Goal: Information Seeking & Learning: Learn about a topic

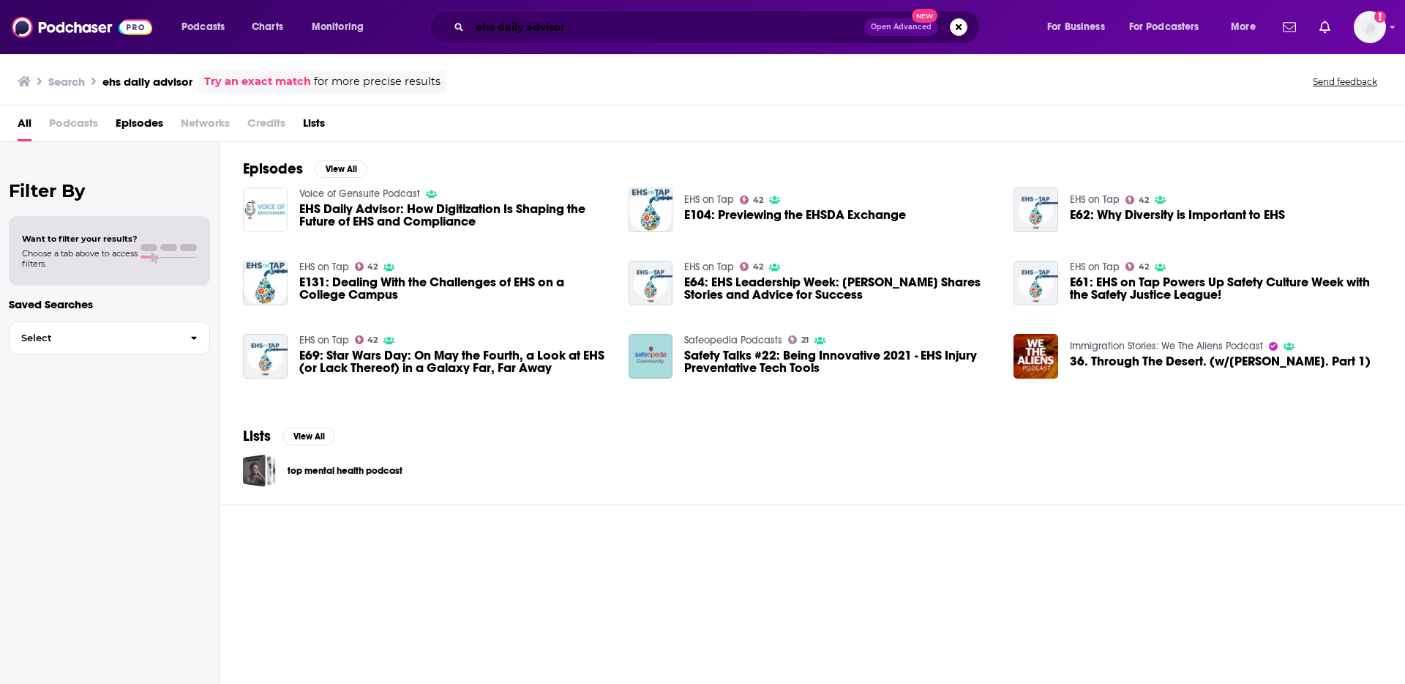
click at [775, 29] on input "ehs daily advisor" at bounding box center [667, 26] width 395 height 23
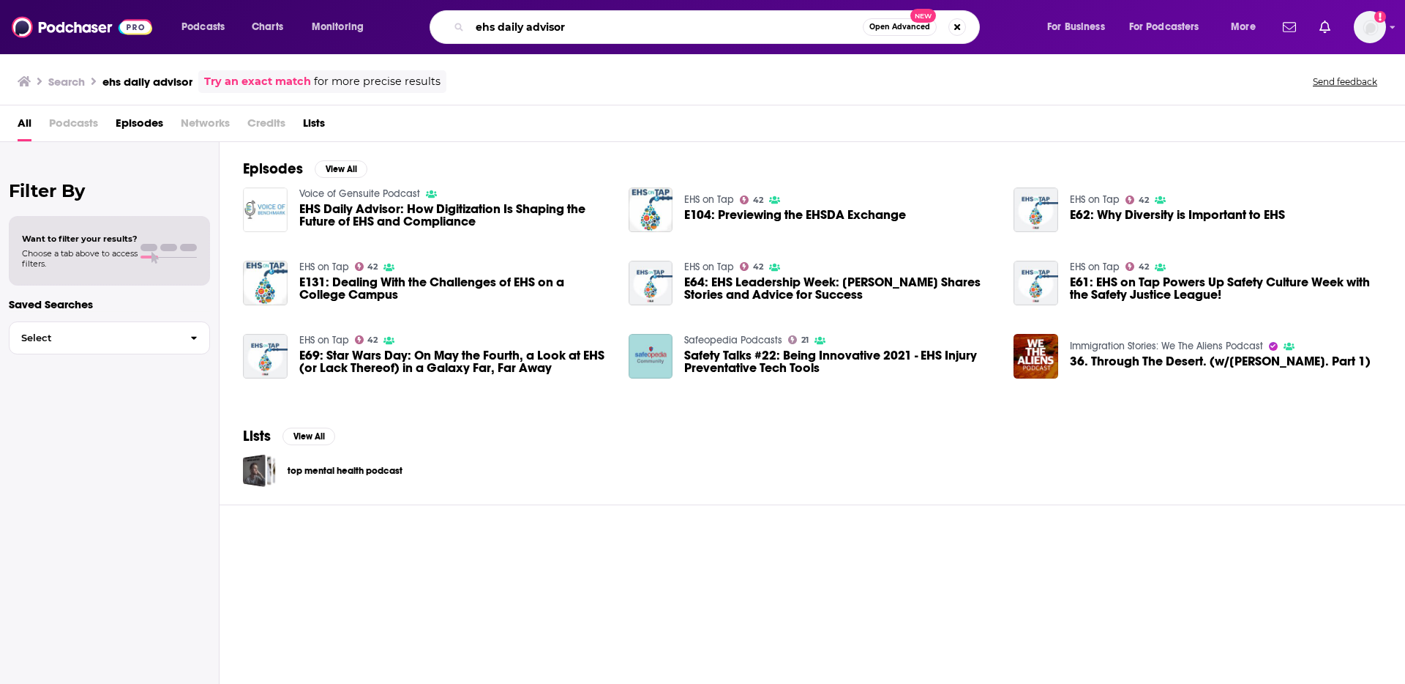
click at [775, 29] on input "ehs daily advisor" at bounding box center [666, 26] width 393 height 23
click at [774, 29] on input "ehs daily advisor" at bounding box center [666, 26] width 393 height 23
paste input "Business Continuity Podcast"
type input "Business Continuity Podcast"
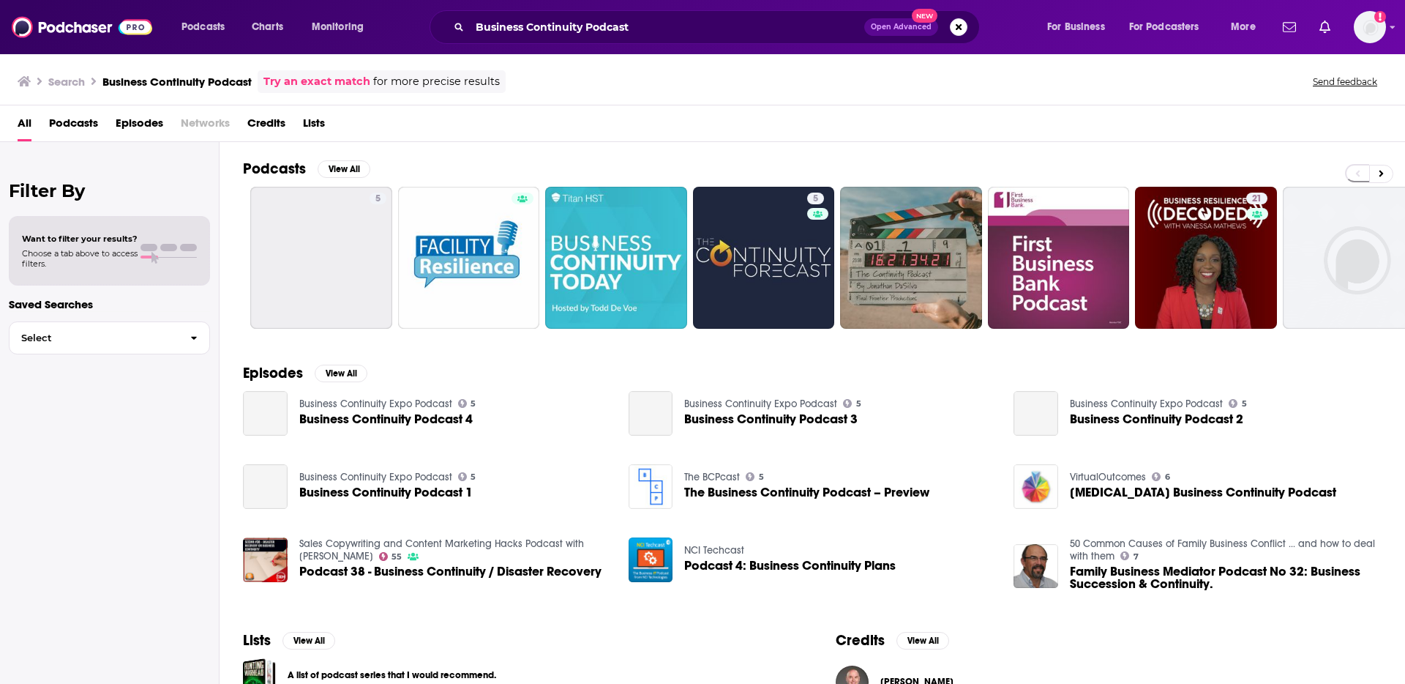
click at [371, 421] on span "Business Continuity Podcast 4" at bounding box center [385, 419] width 173 height 12
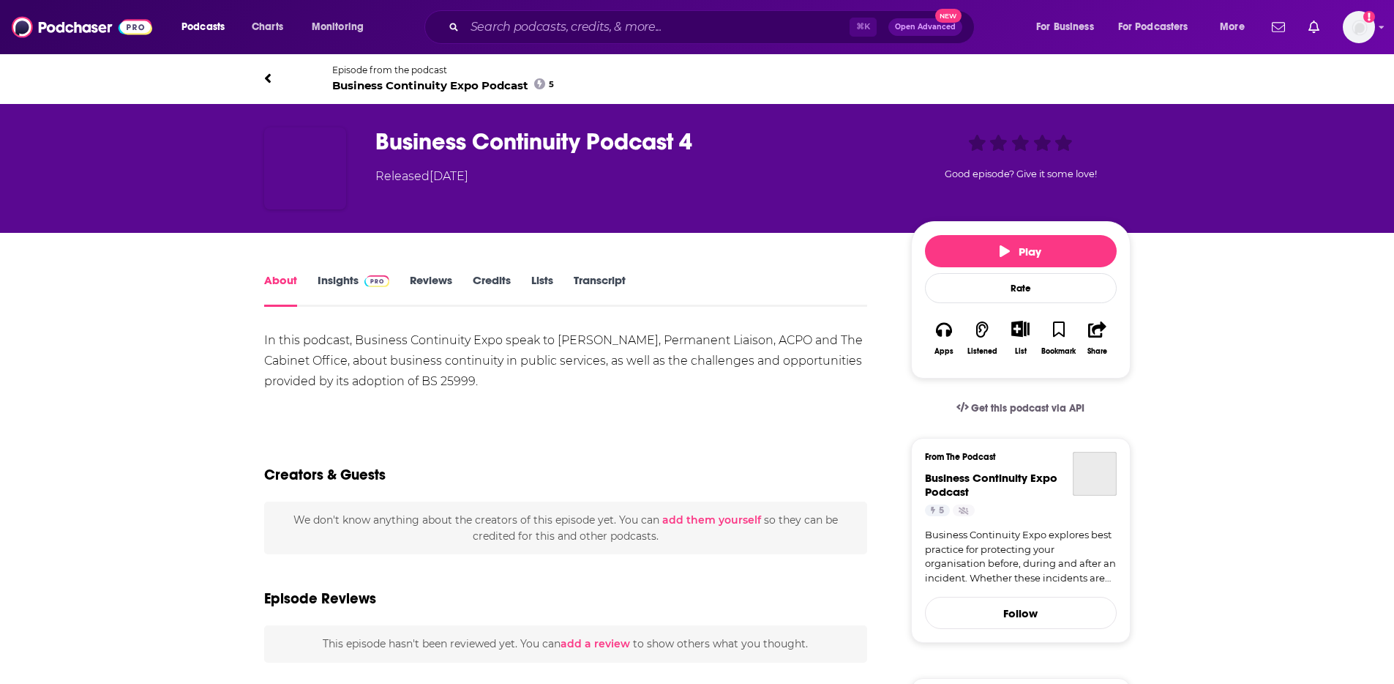
click at [317, 171] on img "Business Continuity Podcast 4" at bounding box center [305, 168] width 82 height 82
click at [735, 20] on input "Search podcasts, credits, & more..." at bounding box center [657, 26] width 385 height 23
click at [734, 21] on input "Search podcasts, credits, & more..." at bounding box center [657, 26] width 385 height 23
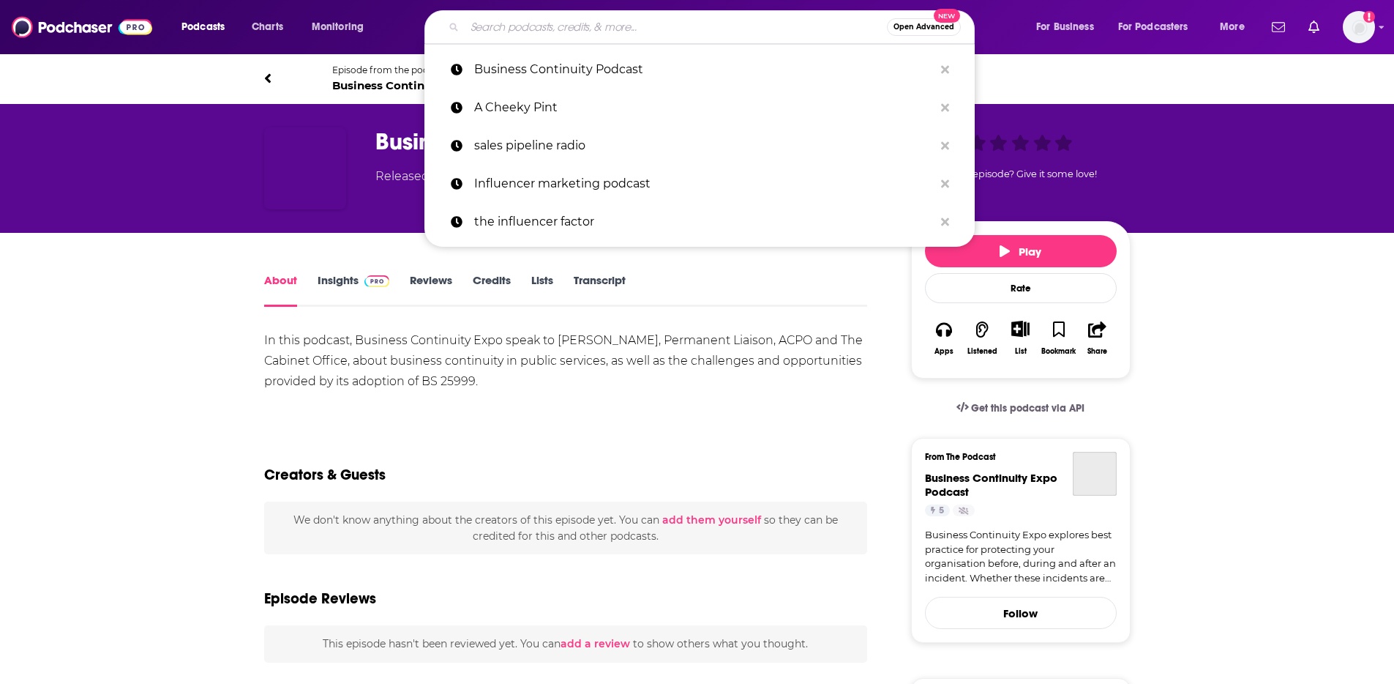
paste input "Business of Weather Podcast"
type input "Business of Weather Podcast"
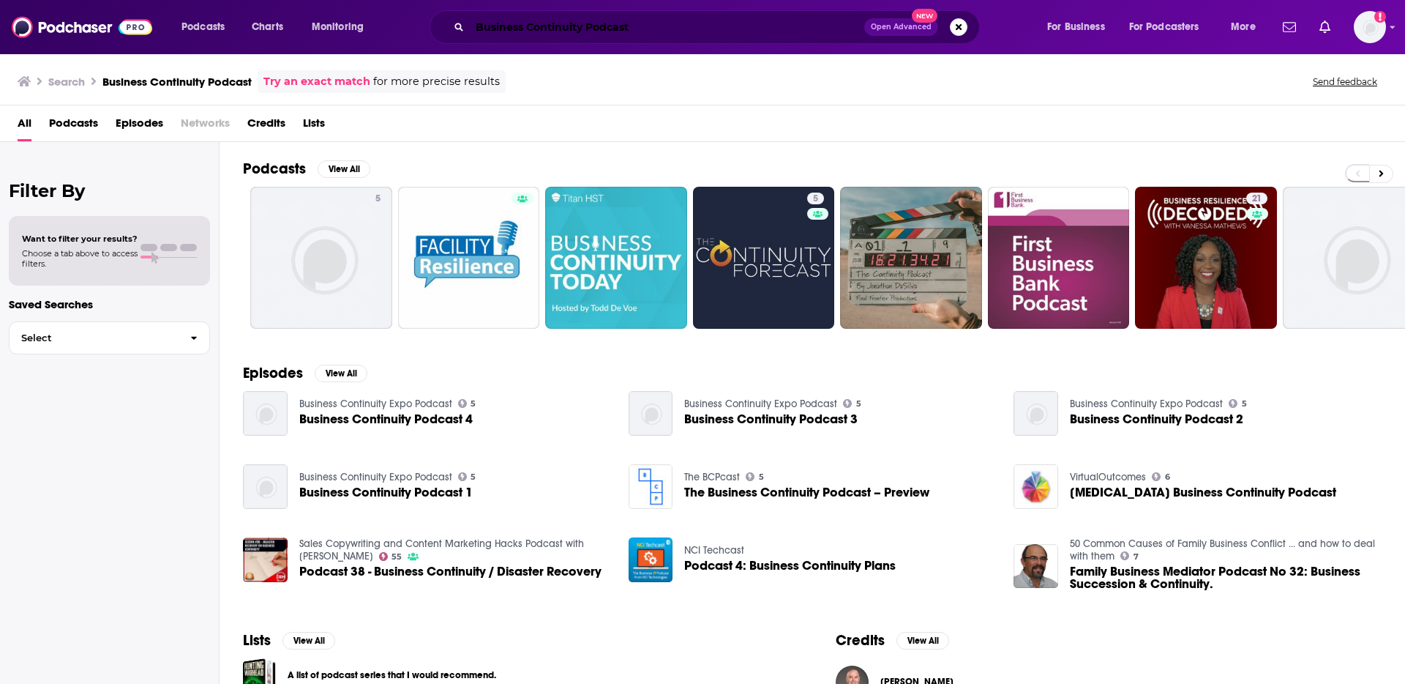
click at [626, 20] on input "Business Continuity Podcast" at bounding box center [667, 26] width 395 height 23
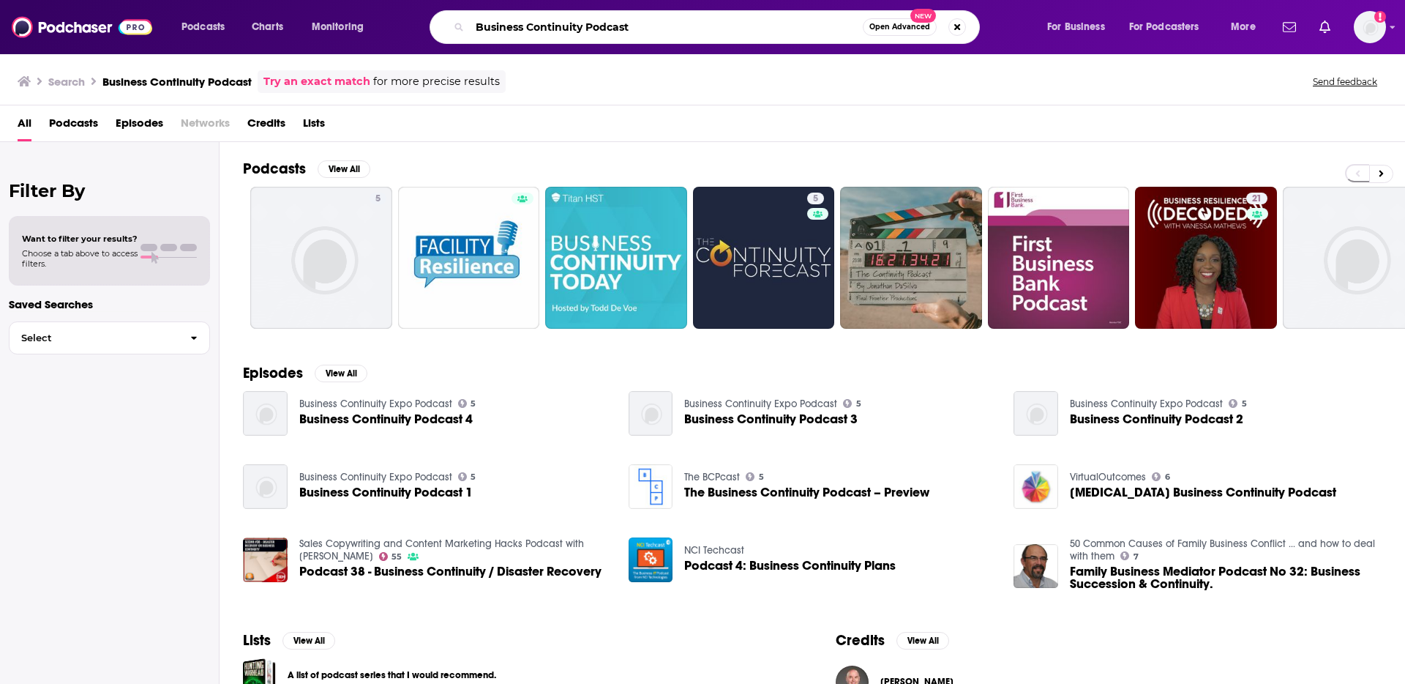
click at [626, 20] on input "Business Continuity Podcast" at bounding box center [666, 26] width 393 height 23
paste input "The Climate Resilience"
type input "The Climate Resilience Podcast"
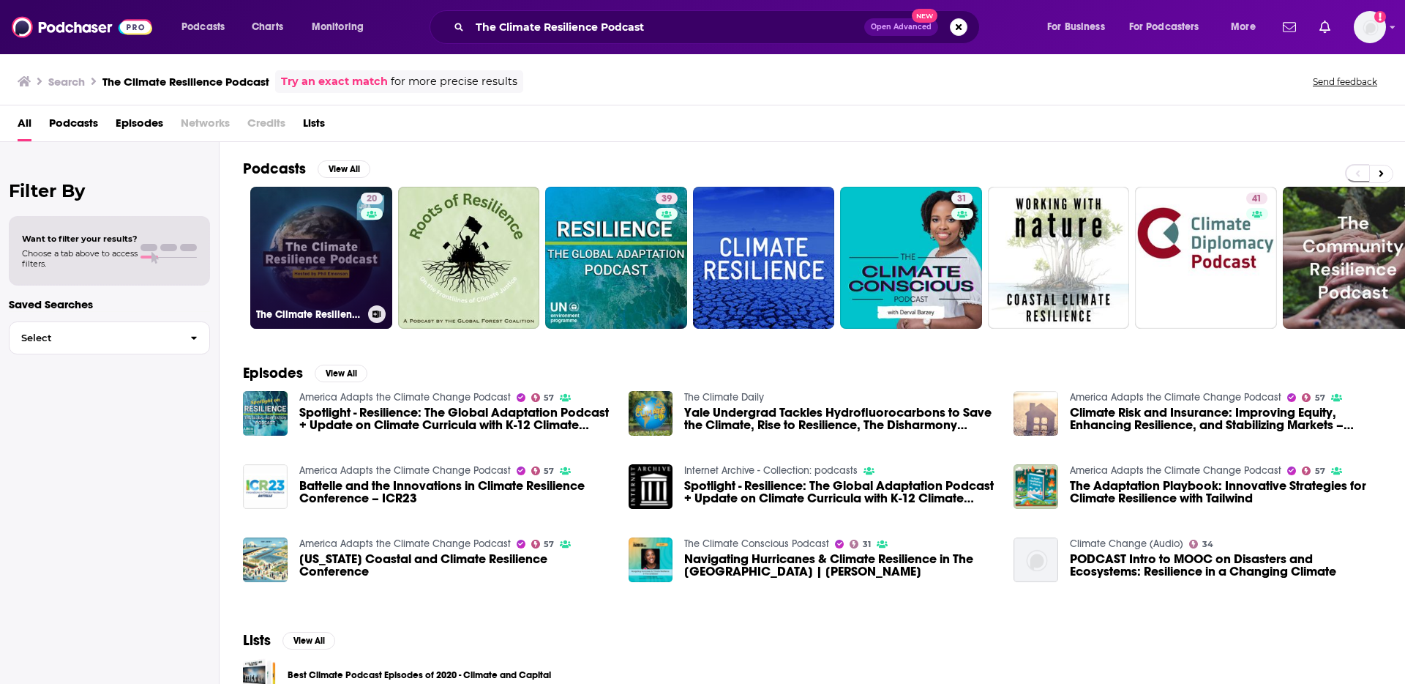
click at [308, 277] on link "20 The Climate Resilience Podcast" at bounding box center [321, 258] width 142 height 142
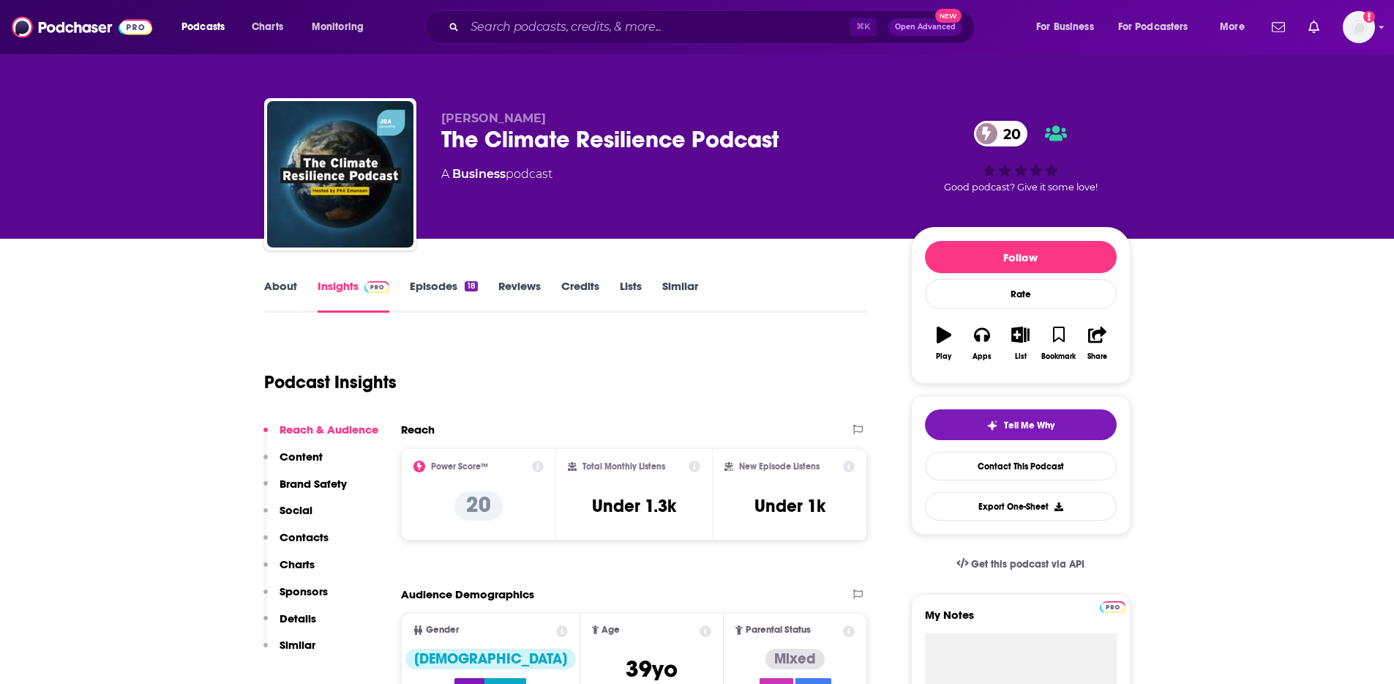
click at [444, 286] on link "Episodes 18" at bounding box center [443, 296] width 67 height 34
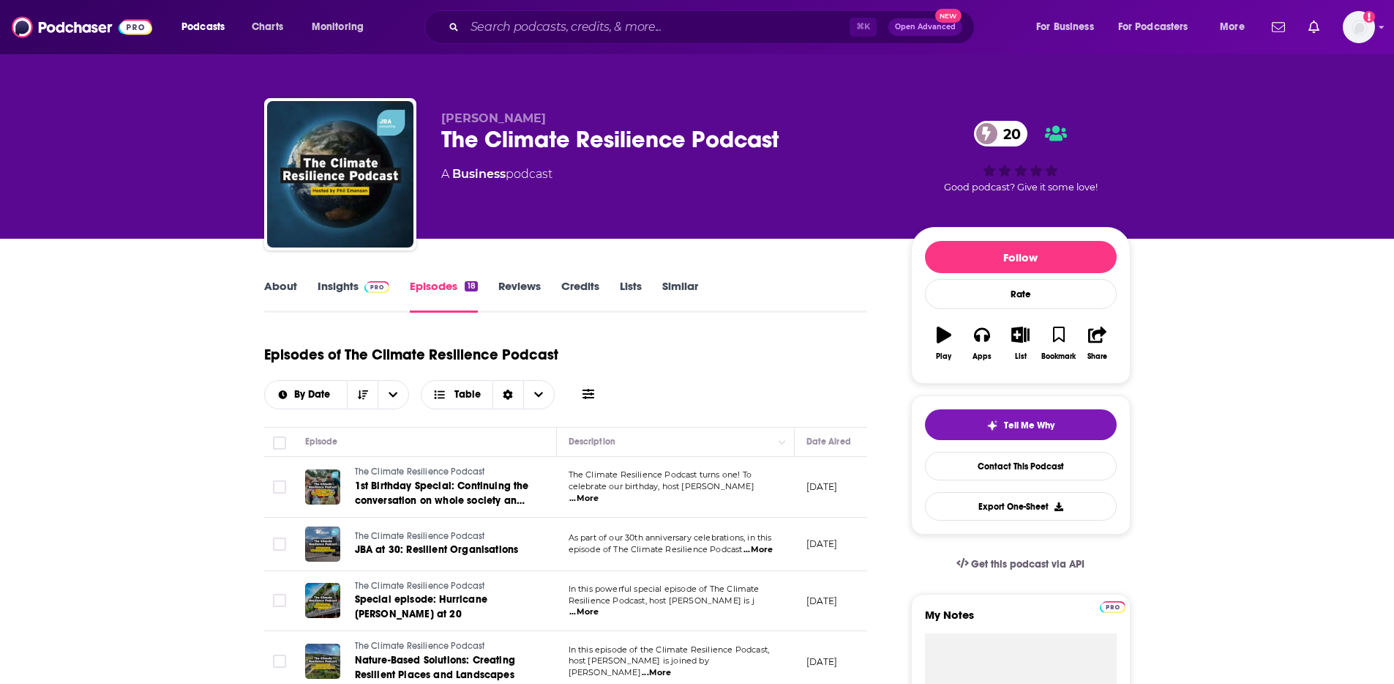
click at [270, 287] on link "About" at bounding box center [280, 296] width 33 height 34
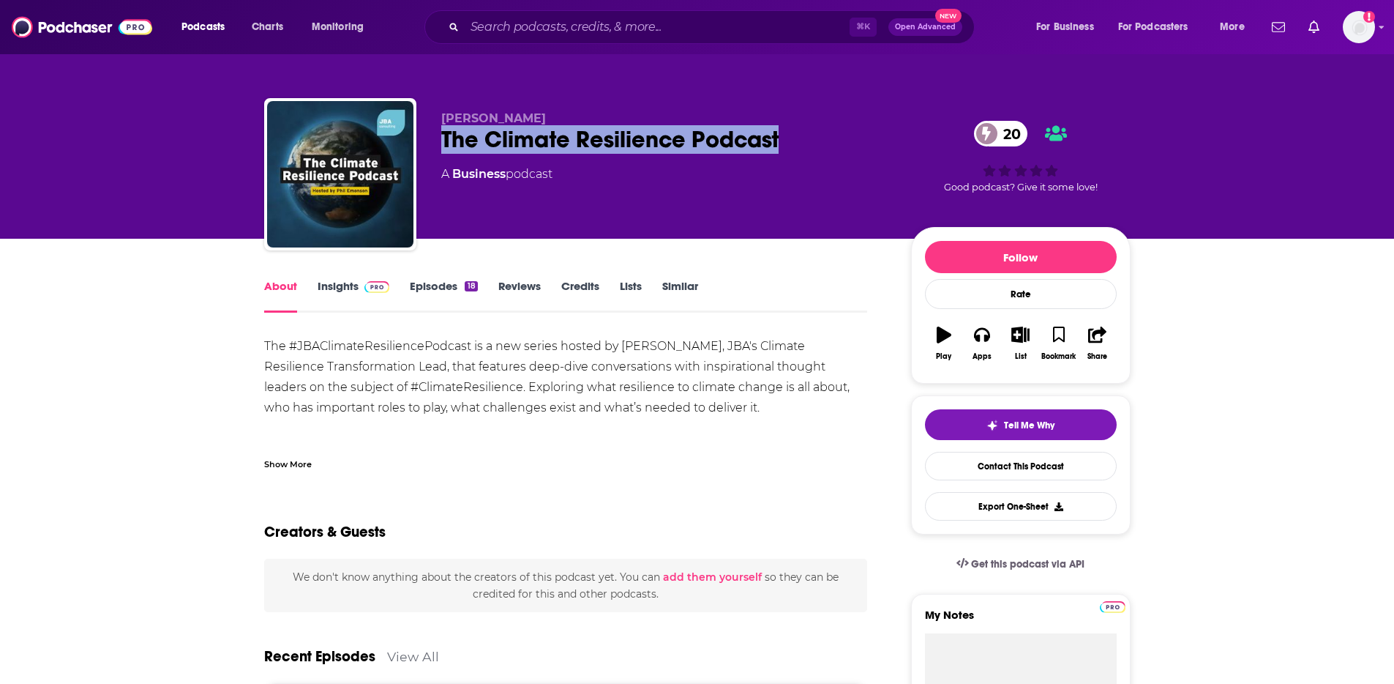
drag, startPoint x: 507, startPoint y: 139, endPoint x: 725, endPoint y: 141, distance: 218.1
click at [782, 143] on div "Phil Emonson The Climate Resilience Podcast 20 A Business podcast 20 Good podca…" at bounding box center [697, 177] width 867 height 158
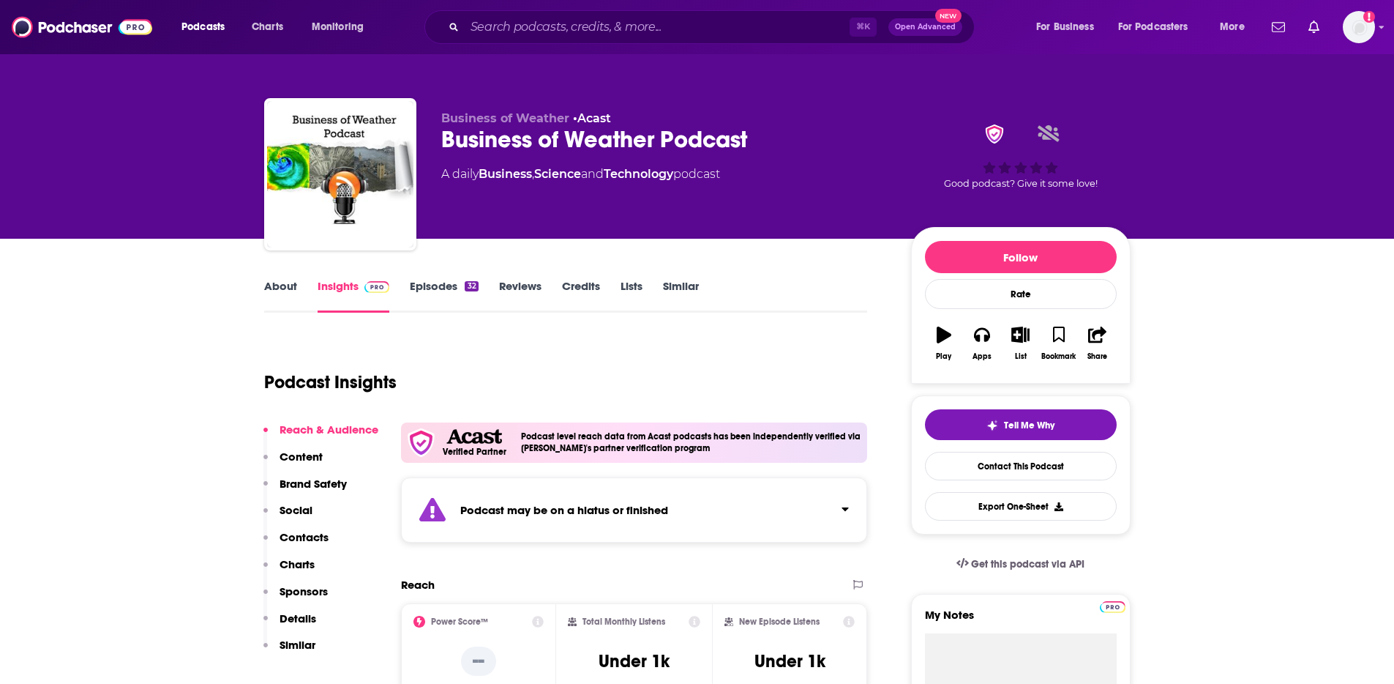
click at [439, 289] on link "Episodes 32" at bounding box center [444, 296] width 68 height 34
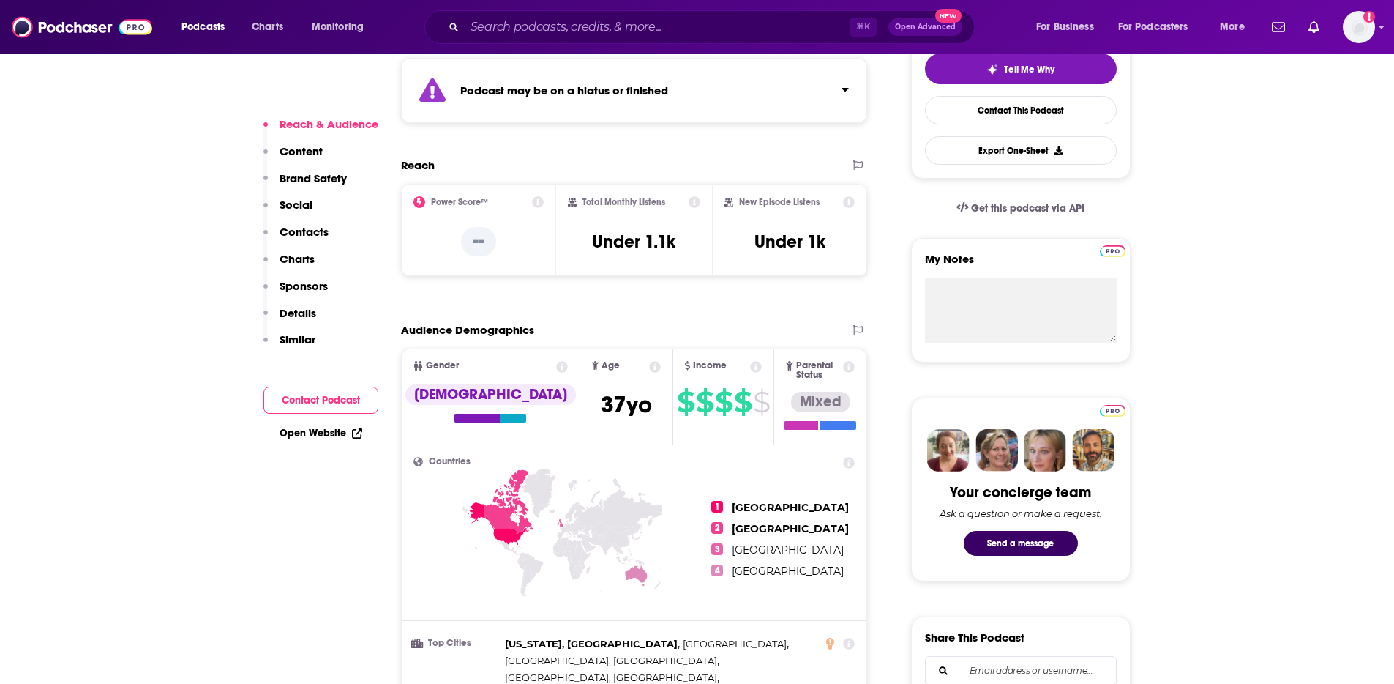
scroll to position [498, 0]
